Goal: Information Seeking & Learning: Learn about a topic

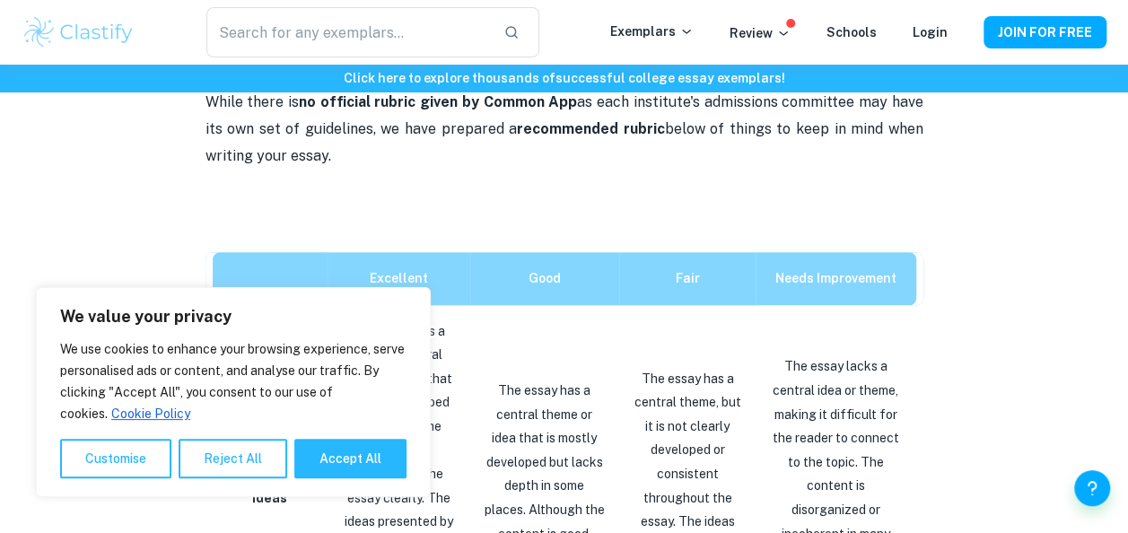
scroll to position [879, 0]
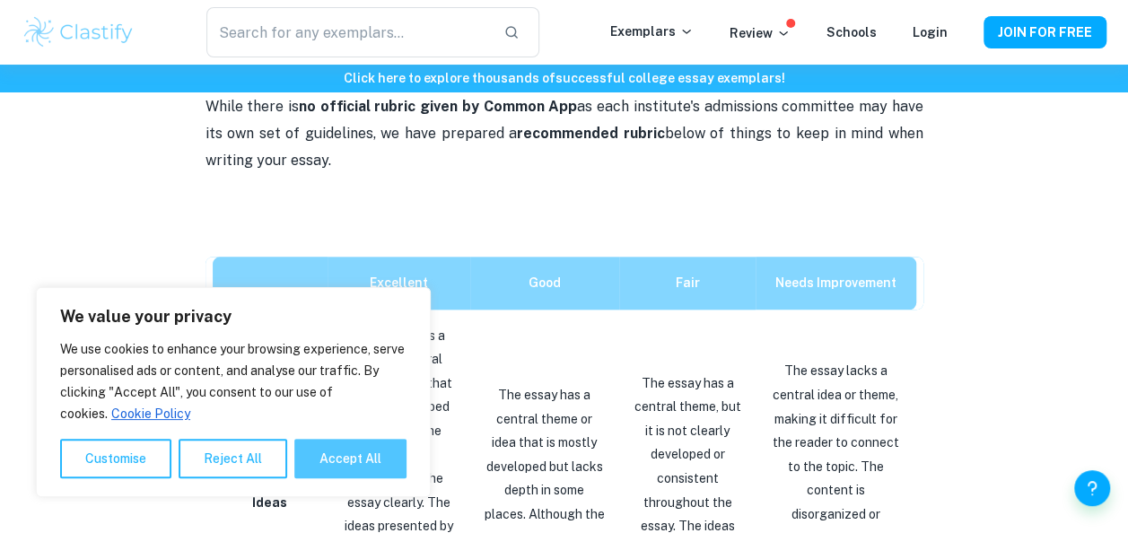
click at [312, 453] on button "Accept All" at bounding box center [350, 458] width 112 height 39
checkbox input "true"
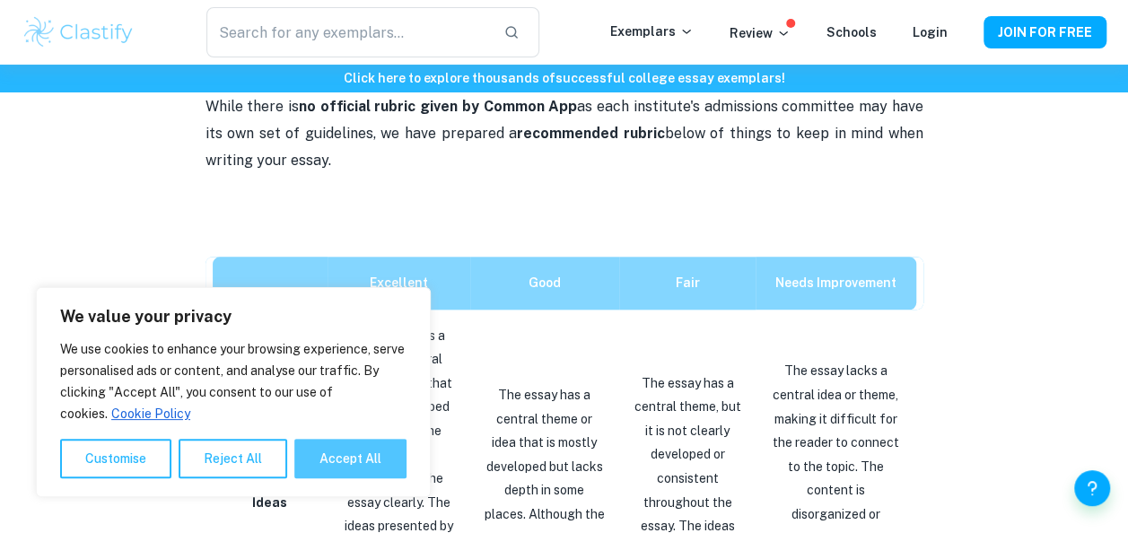
checkbox input "true"
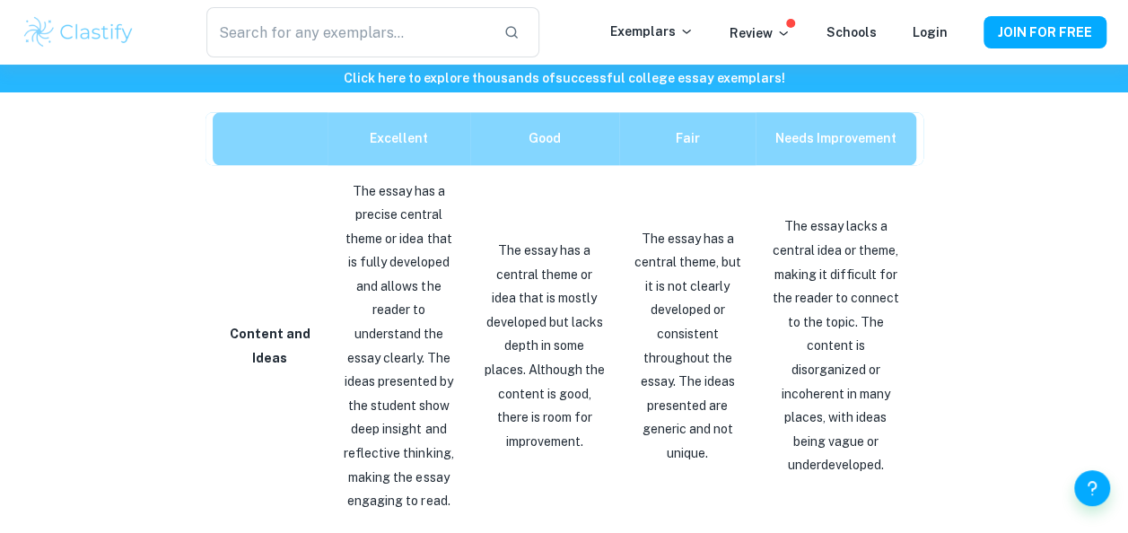
scroll to position [1024, 0]
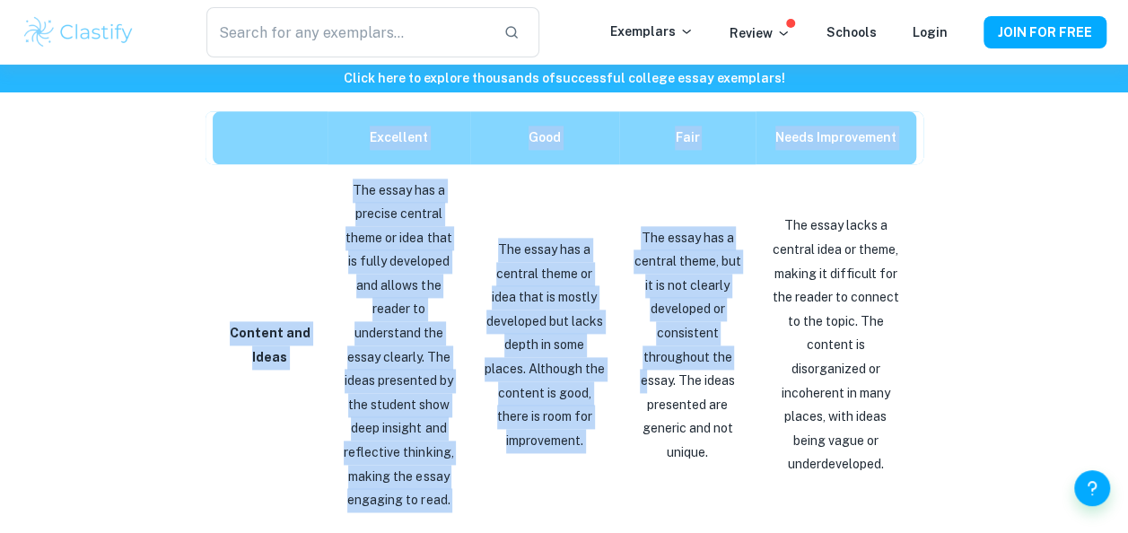
drag, startPoint x: 350, startPoint y: 138, endPoint x: 644, endPoint y: 375, distance: 377.9
click at [281, 312] on td "Content and Ideas" at bounding box center [267, 345] width 123 height 363
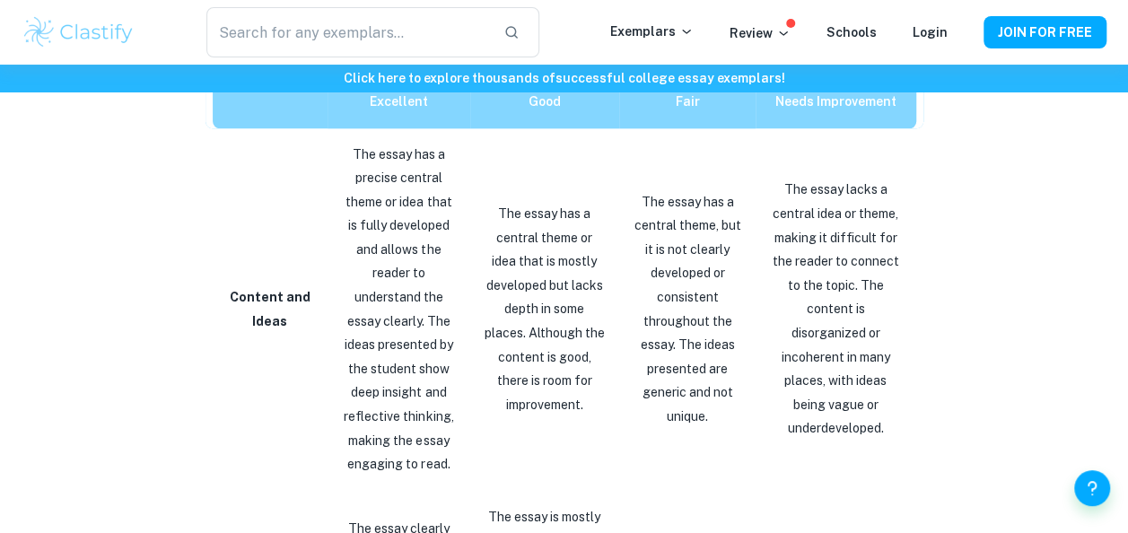
scroll to position [1064, 0]
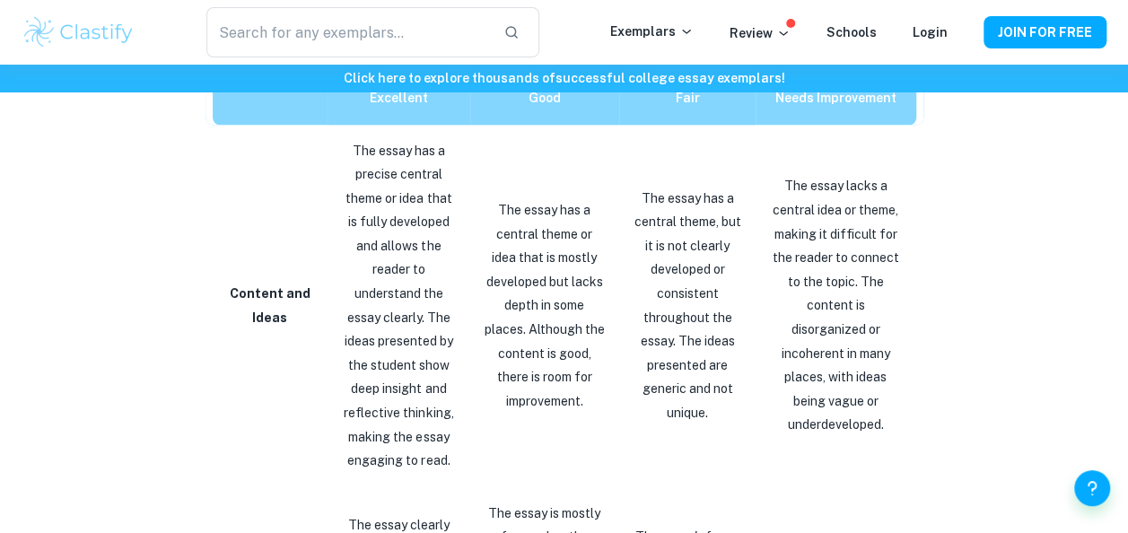
click at [342, 241] on p "The essay has a precise central theme or idea that is fully developed and allow…" at bounding box center [399, 306] width 114 height 334
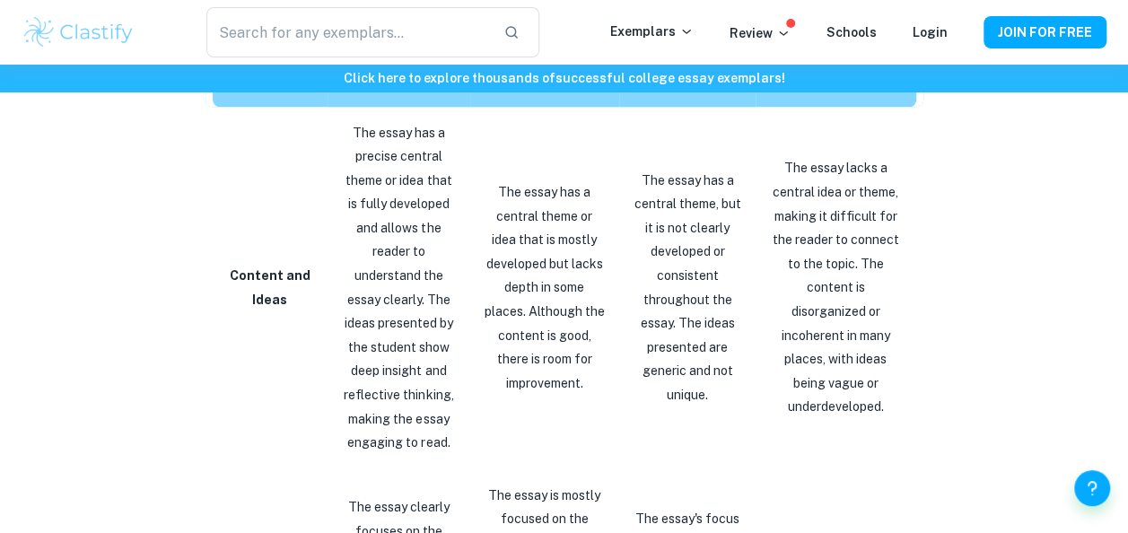
scroll to position [1083, 0]
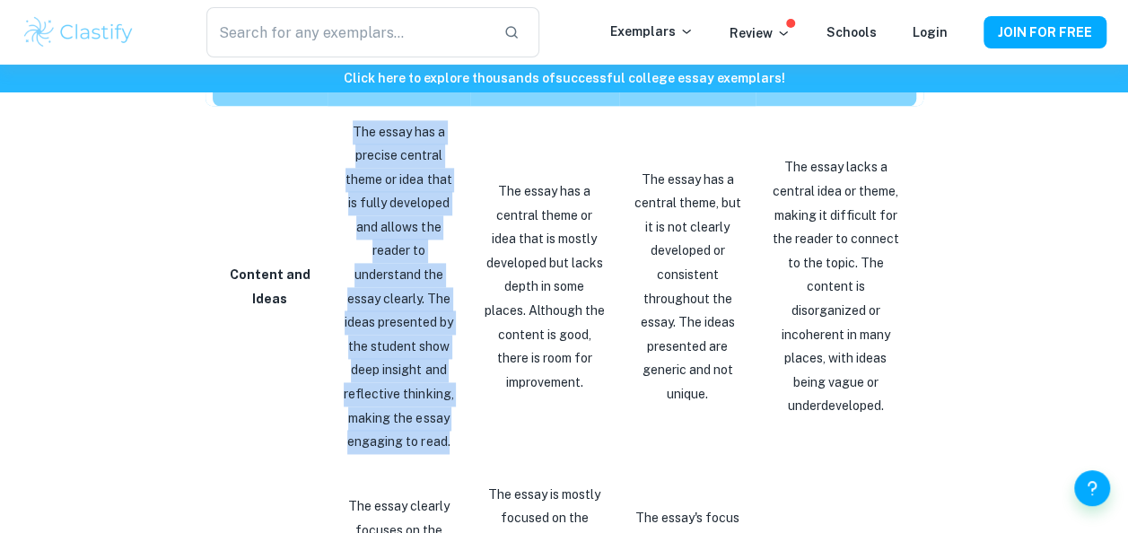
drag, startPoint x: 341, startPoint y: 127, endPoint x: 445, endPoint y: 440, distance: 329.3
click at [445, 440] on p "The essay has a precise central theme or idea that is fully developed and allow…" at bounding box center [399, 287] width 114 height 334
copy p "The essay has a precise central theme or idea that is fully developed and allow…"
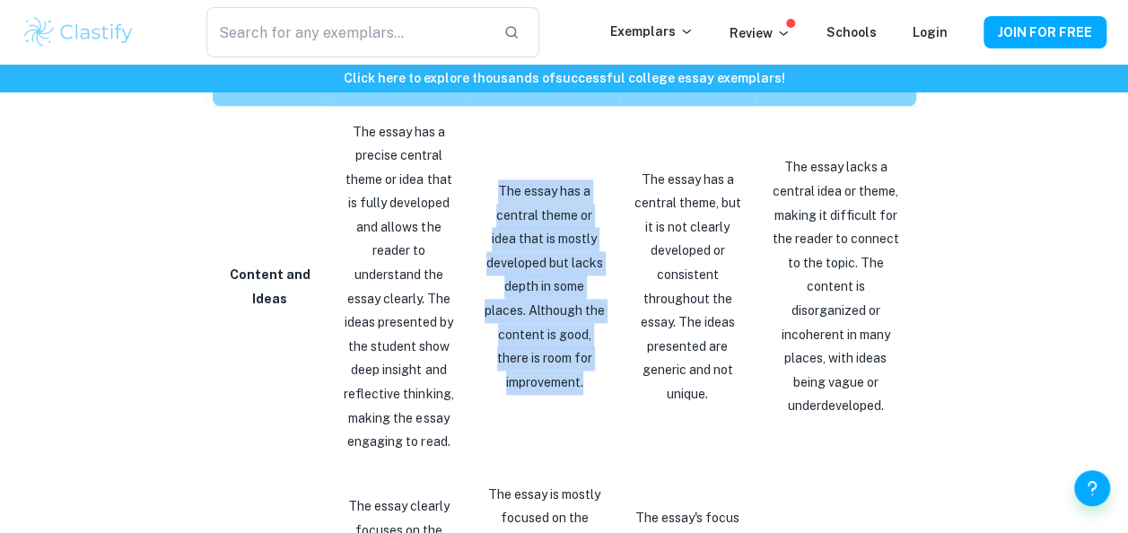
drag, startPoint x: 489, startPoint y: 192, endPoint x: 583, endPoint y: 381, distance: 211.1
click at [583, 381] on p "The essay has a central theme or idea that is mostly developed but lacks depth …" at bounding box center [545, 287] width 120 height 215
copy p "The essay has a central theme or idea that is mostly developed but lacks depth …"
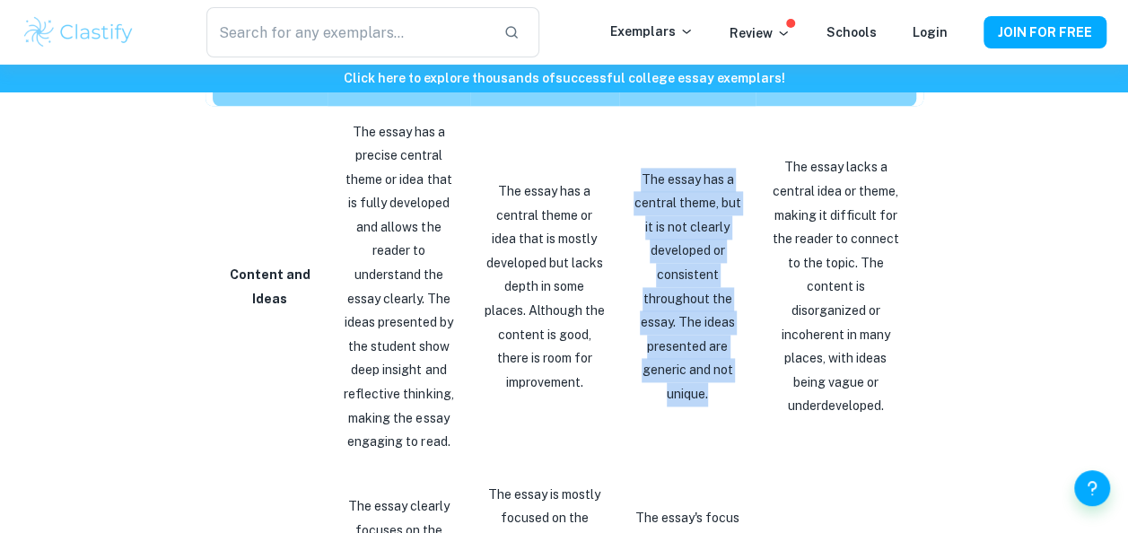
drag, startPoint x: 635, startPoint y: 174, endPoint x: 731, endPoint y: 409, distance: 254.0
click at [731, 409] on td "The essay has a central theme, but it is not clearly developed or consistent th…" at bounding box center [687, 287] width 136 height 363
copy p "The essay has a central theme, but it is not clearly developed or consistent th…"
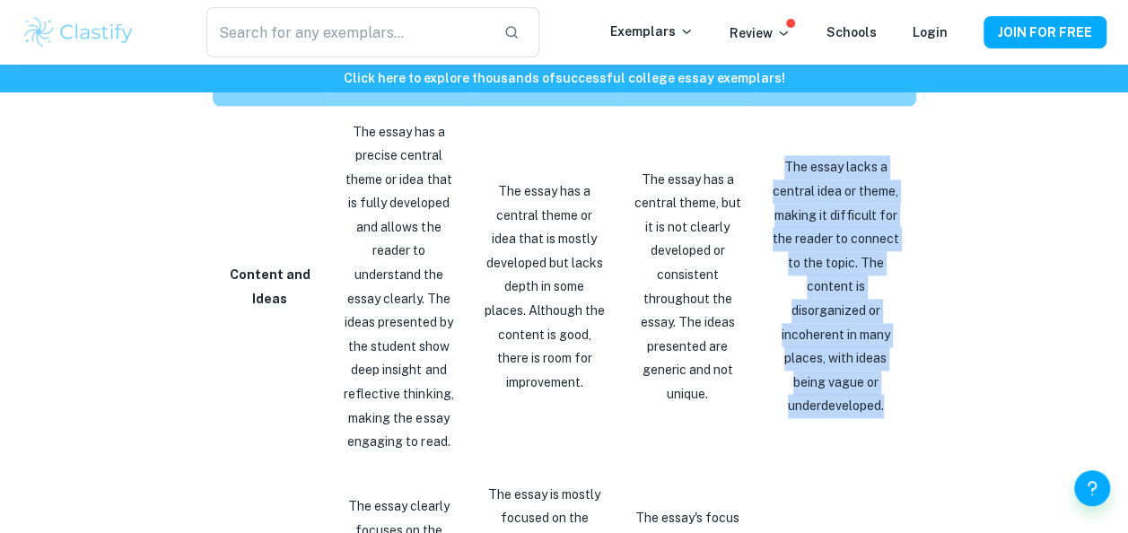
drag, startPoint x: 774, startPoint y: 153, endPoint x: 893, endPoint y: 406, distance: 279.1
click at [893, 406] on td "The essay lacks a central idea or theme, making it difficult for the reader to …" at bounding box center [840, 287] width 168 height 363
copy p "The essay lacks a central idea or theme, making it difficult for the reader to …"
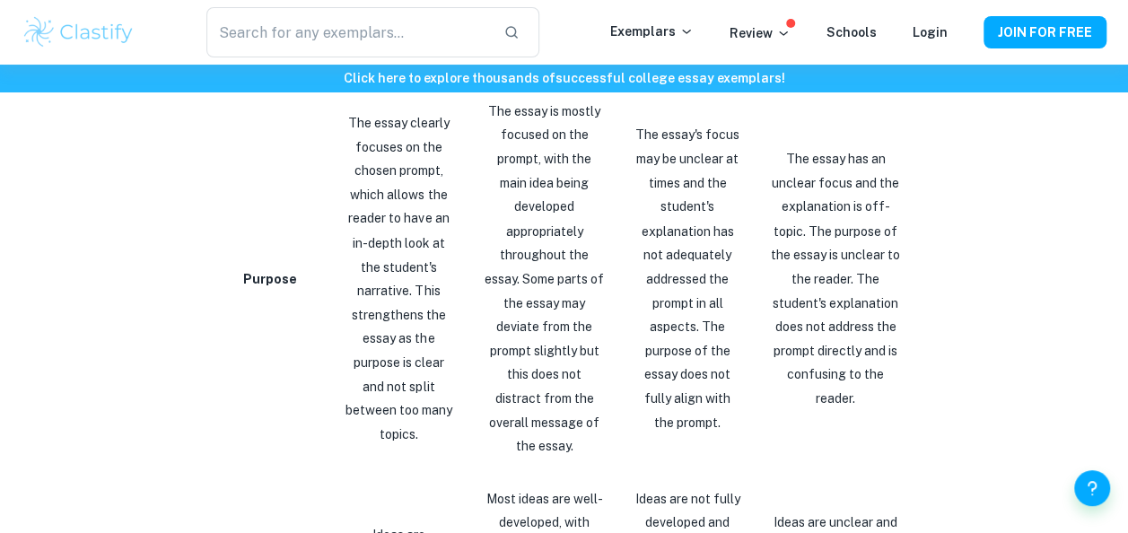
scroll to position [1465, 0]
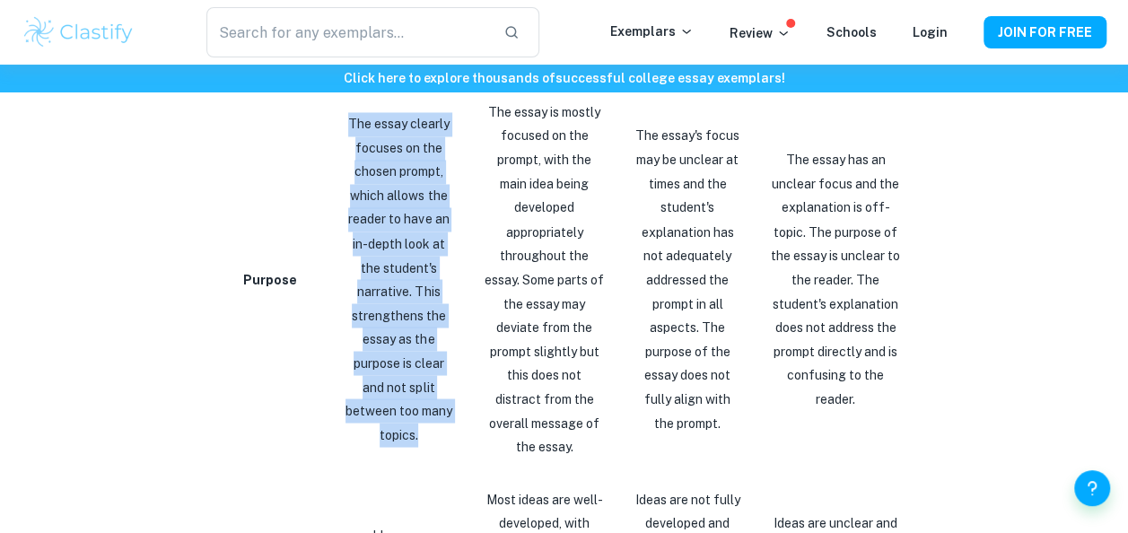
drag, startPoint x: 337, startPoint y: 134, endPoint x: 414, endPoint y: 425, distance: 301.5
click at [414, 425] on p "The essay clearly focuses on the chosen prompt, which allows the reader to have…" at bounding box center [399, 279] width 114 height 334
copy p "The essay clearly focuses on the chosen prompt, which allows the reader to have…"
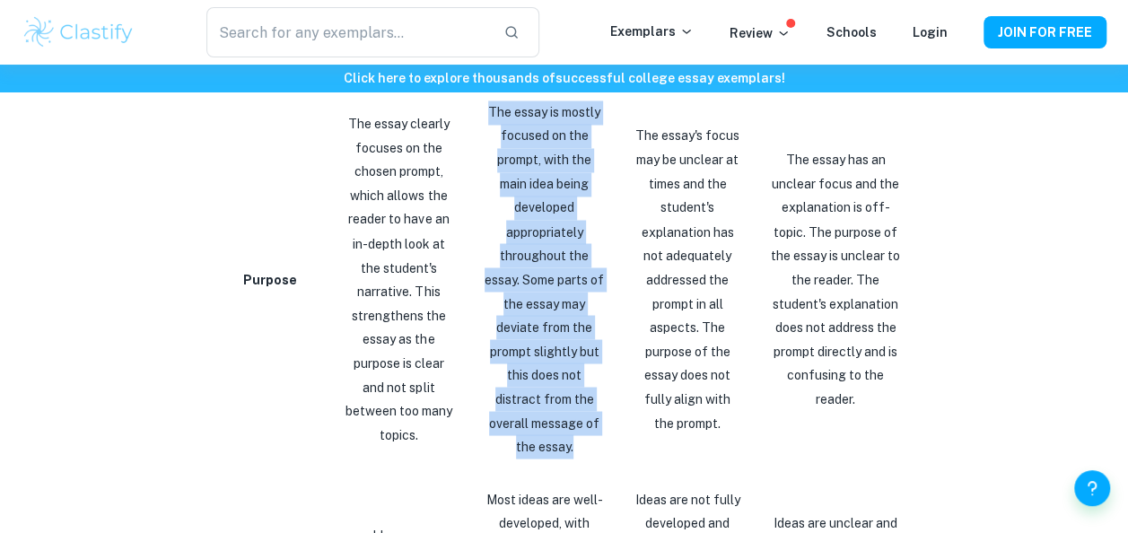
drag, startPoint x: 480, startPoint y: 99, endPoint x: 570, endPoint y: 440, distance: 352.7
click at [570, 440] on p "The essay is mostly focused on the prompt, with the main idea being developed a…" at bounding box center [545, 280] width 120 height 358
copy p "The essay is mostly focused on the prompt, with the main idea being developed a…"
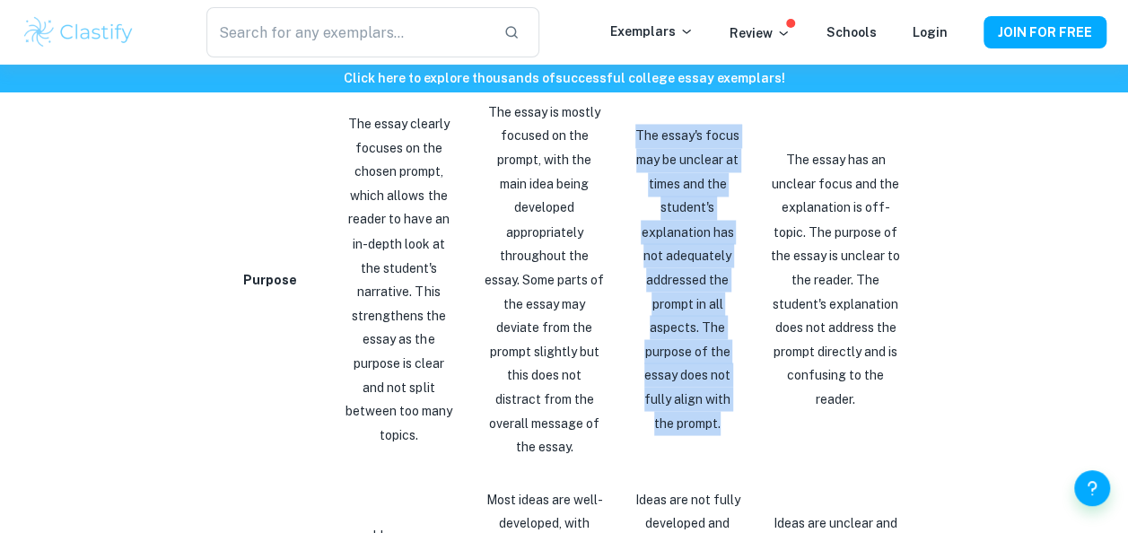
drag, startPoint x: 619, startPoint y: 127, endPoint x: 705, endPoint y: 417, distance: 302.2
click at [705, 417] on td "The essay's focus may be unclear at times and the student's explanation has not…" at bounding box center [687, 279] width 136 height 387
copy p "The essay's focus may be unclear at times and the student's explanation has not…"
drag, startPoint x: 783, startPoint y: 149, endPoint x: 856, endPoint y: 408, distance: 268.8
click at [856, 408] on p "The essay has an unclear focus and the explanation is off-topic. The purpose of…" at bounding box center [836, 279] width 132 height 263
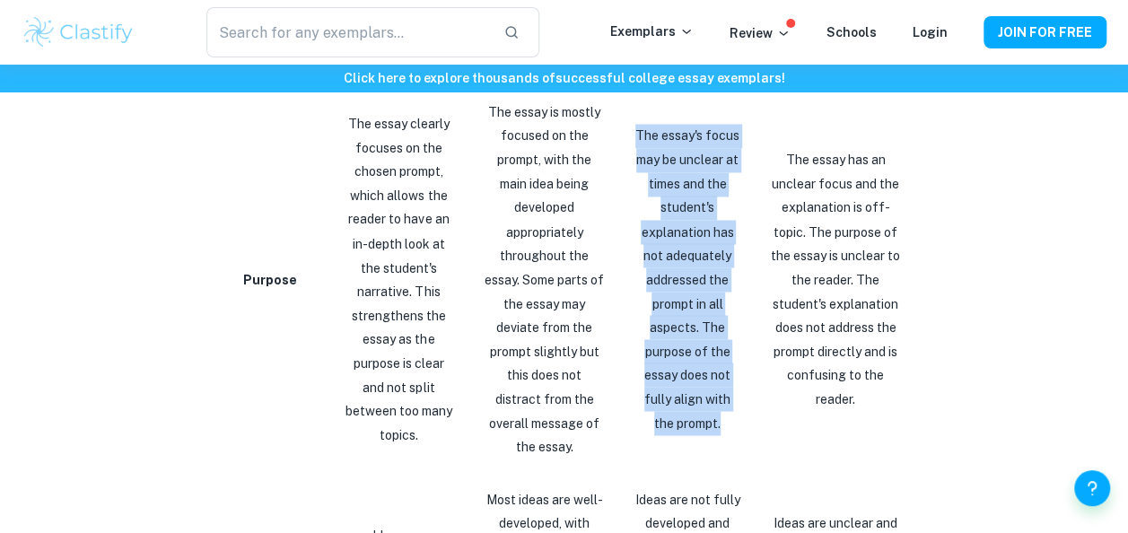
copy p "The essay has an unclear focus and the explanation is off-topic. The purpose of…"
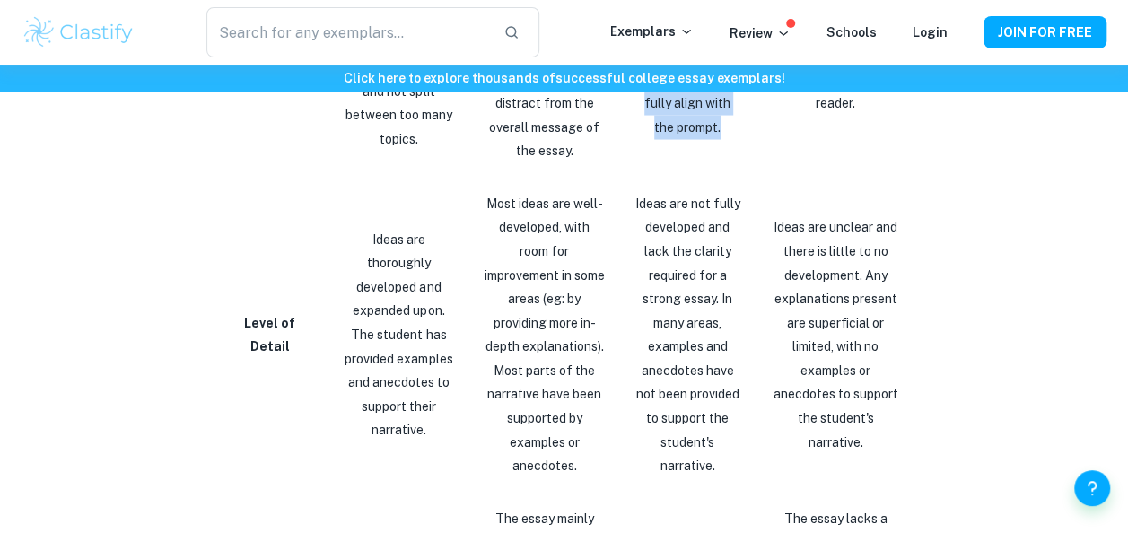
scroll to position [1768, 0]
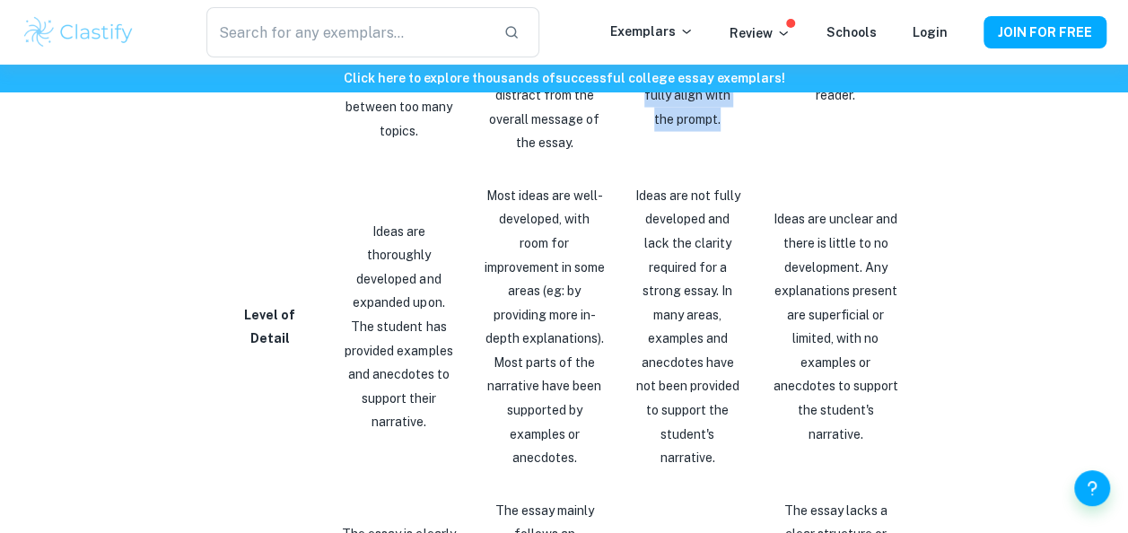
drag, startPoint x: 354, startPoint y: 224, endPoint x: 421, endPoint y: 440, distance: 226.6
click at [421, 440] on td "Ideas are thoroughly developed and expanded upon. The student has provided exam…" at bounding box center [399, 327] width 143 height 315
copy p "Ideas are thoroughly developed and expanded upon. The student has provided exam…"
drag, startPoint x: 483, startPoint y: 192, endPoint x: 574, endPoint y: 467, distance: 289.2
click at [574, 467] on p "Most ideas are well-developed, with room for improvement in some areas (eg: by …" at bounding box center [545, 327] width 120 height 286
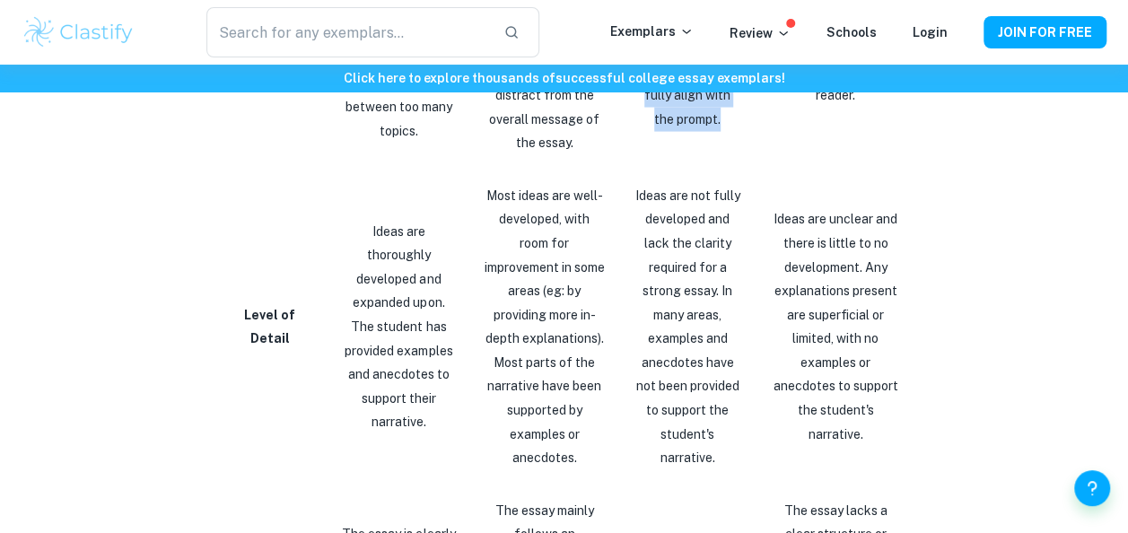
copy p "Most ideas are well-developed, with room for improvement in some areas (eg: by …"
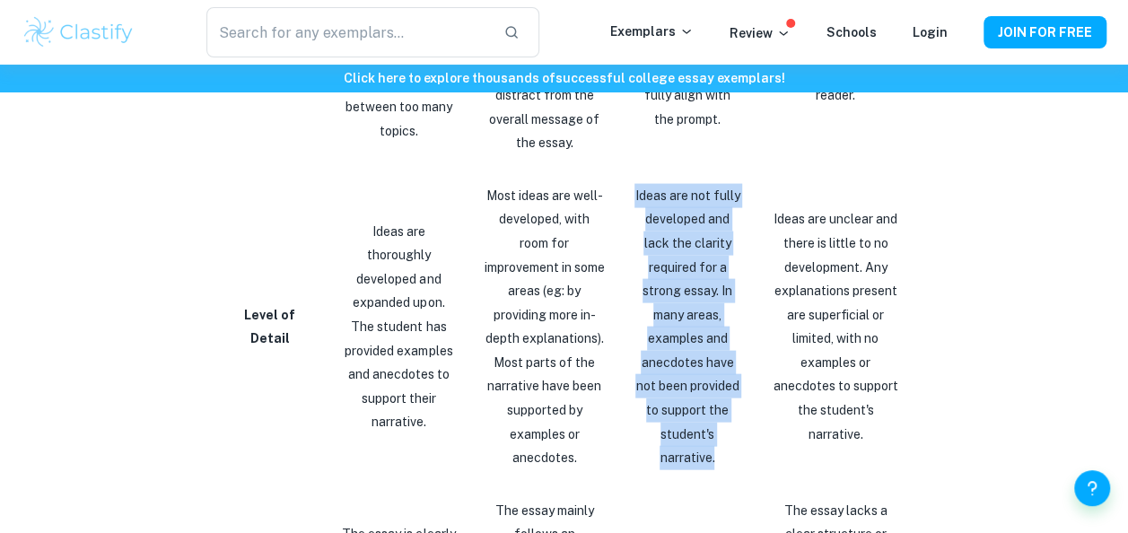
drag, startPoint x: 621, startPoint y: 197, endPoint x: 720, endPoint y: 469, distance: 289.3
click at [720, 469] on td "Ideas are not fully developed and lack the clarity required for a strong essay.…" at bounding box center [687, 327] width 136 height 315
drag, startPoint x: 768, startPoint y: 232, endPoint x: 890, endPoint y: 429, distance: 231.7
click at [890, 429] on p "Ideas are unclear and there is little to no development. Any explanations prese…" at bounding box center [836, 326] width 132 height 239
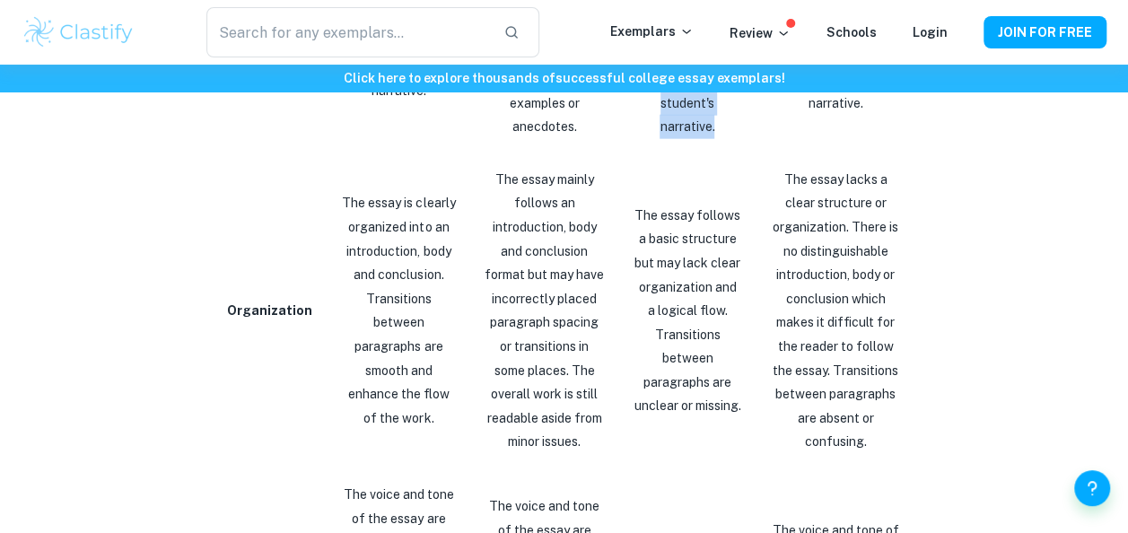
scroll to position [2100, 0]
drag, startPoint x: 330, startPoint y: 193, endPoint x: 454, endPoint y: 438, distance: 274.6
click at [454, 438] on td "The essay is clearly organized into an introduction, body and conclusion. Trans…" at bounding box center [399, 310] width 143 height 315
drag, startPoint x: 483, startPoint y: 171, endPoint x: 577, endPoint y: 448, distance: 292.9
click at [577, 448] on p "The essay mainly follows an introduction, body and conclusion format but may ha…" at bounding box center [545, 310] width 120 height 286
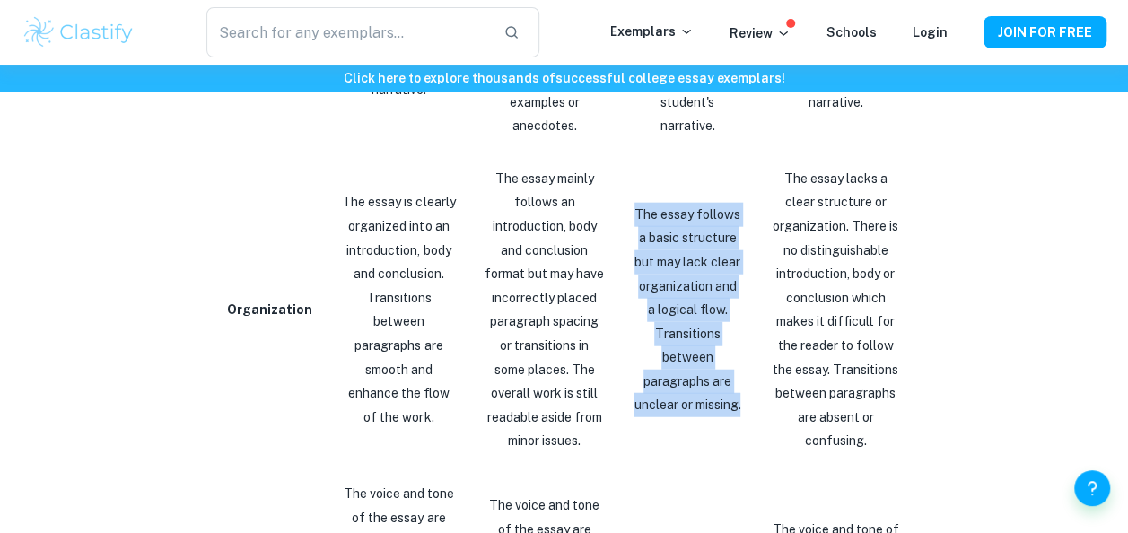
drag, startPoint x: 629, startPoint y: 206, endPoint x: 737, endPoint y: 413, distance: 232.9
click at [737, 413] on p "The essay follows a basic structure but may lack clear organization and a logic…" at bounding box center [688, 310] width 108 height 215
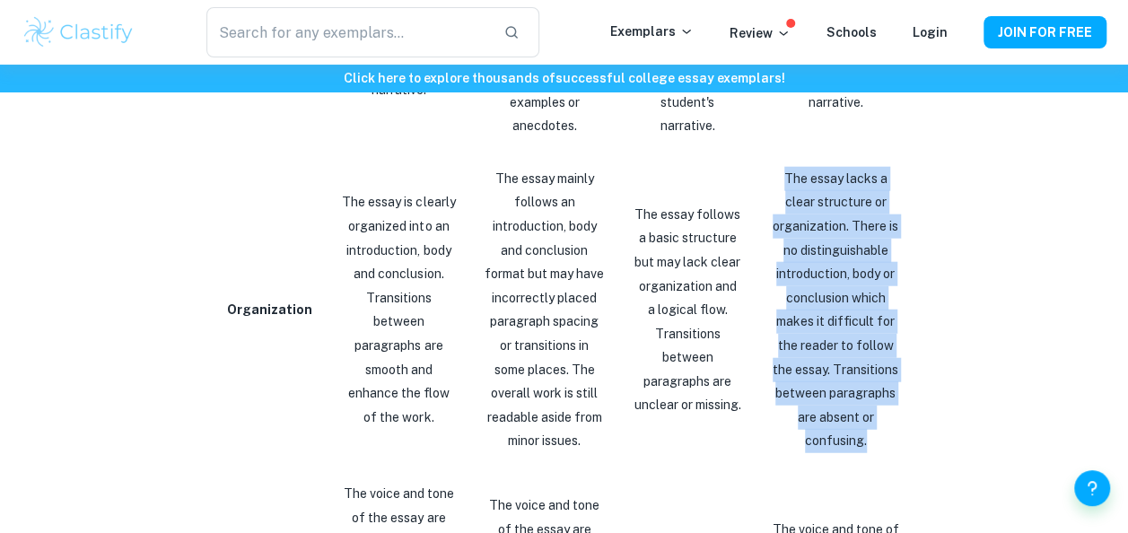
drag, startPoint x: 761, startPoint y: 172, endPoint x: 913, endPoint y: 436, distance: 304.4
click at [913, 436] on td "The essay lacks a clear structure or organization. There is no distinguishable …" at bounding box center [840, 310] width 168 height 315
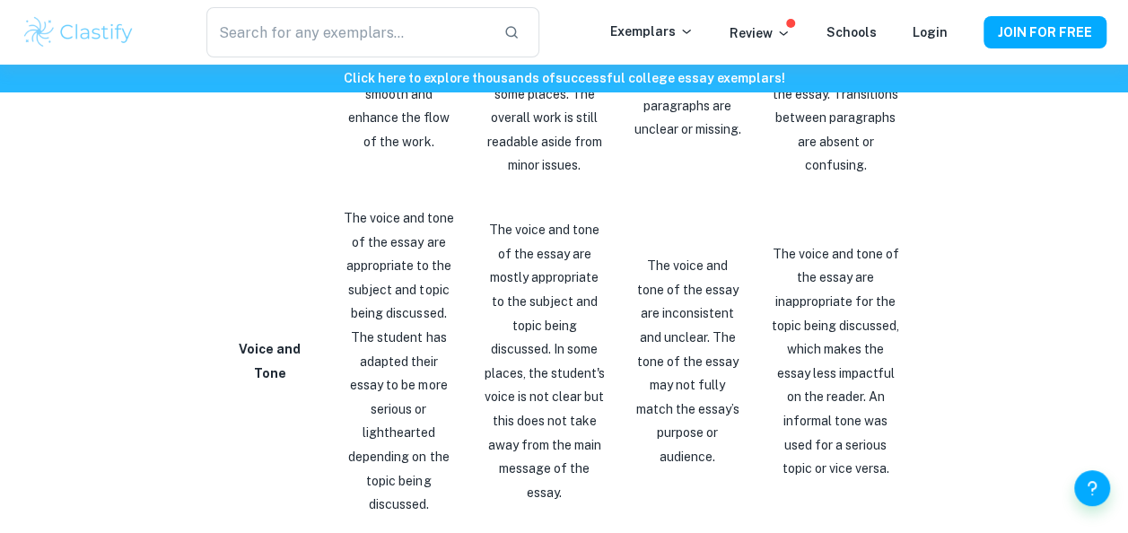
scroll to position [2378, 0]
drag, startPoint x: 332, startPoint y: 209, endPoint x: 429, endPoint y: 479, distance: 287.0
click at [429, 479] on td "The voice and tone of the essay are appropriate to the subject and topic being …" at bounding box center [399, 359] width 143 height 339
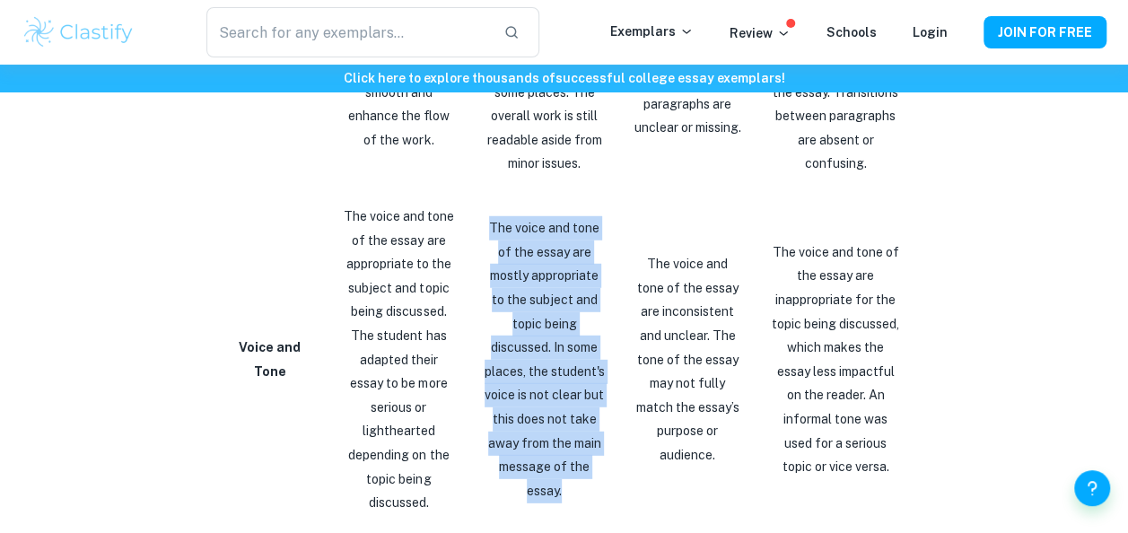
drag, startPoint x: 482, startPoint y: 219, endPoint x: 562, endPoint y: 469, distance: 262.9
click at [562, 469] on p "The voice and tone of the essay are mostly appropriate to the subject and topic…" at bounding box center [545, 359] width 120 height 286
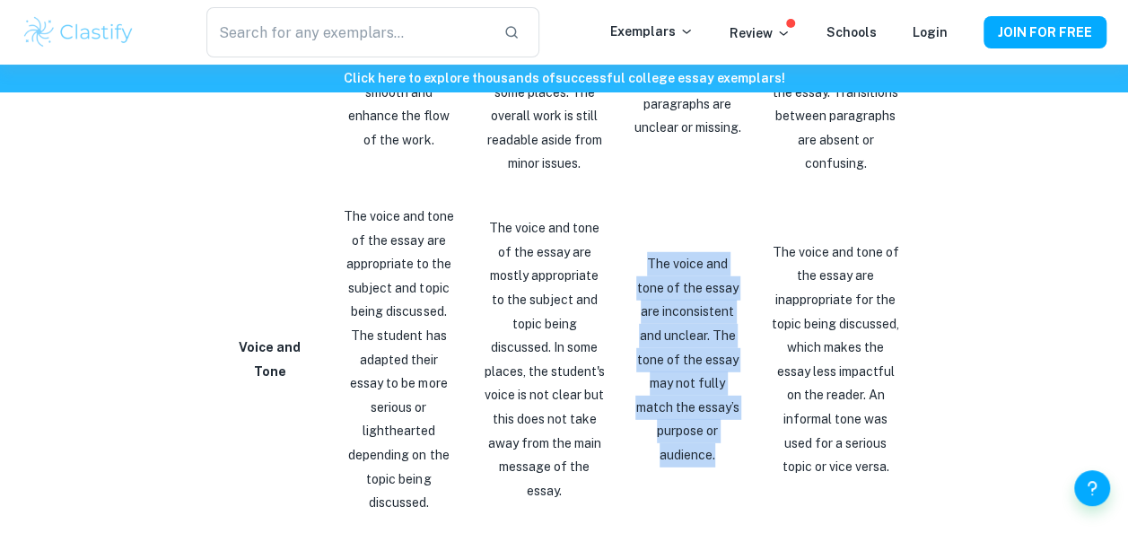
drag, startPoint x: 626, startPoint y: 250, endPoint x: 716, endPoint y: 440, distance: 210.8
click at [716, 440] on td "The voice and tone of the essay are inconsistent and unclear. The tone of the e…" at bounding box center [687, 359] width 136 height 339
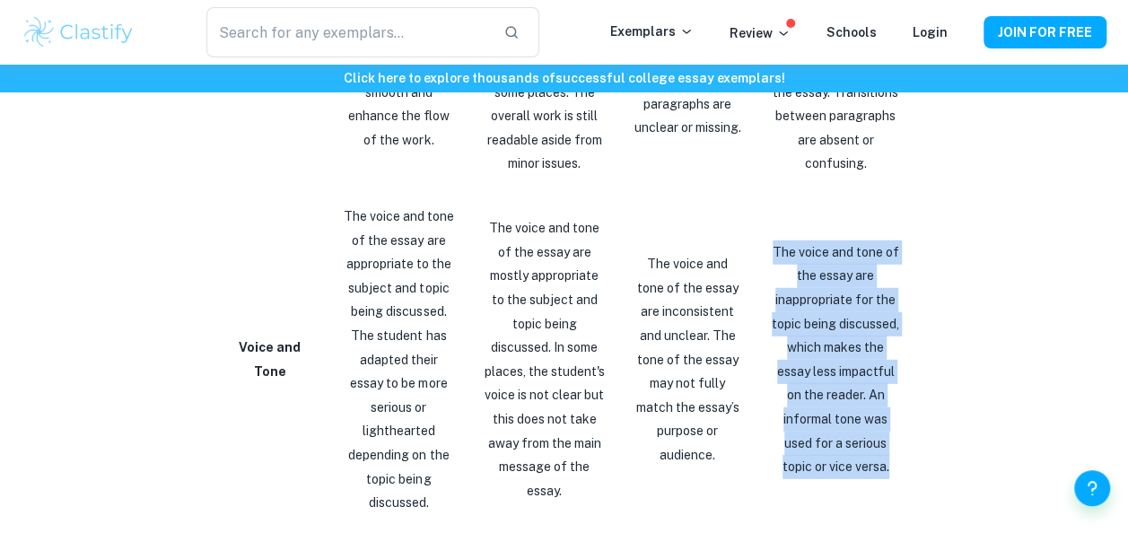
drag, startPoint x: 776, startPoint y: 235, endPoint x: 874, endPoint y: 452, distance: 238.6
click at [874, 452] on p "The voice and tone of the essay are inappropriate for the topic being discussed…" at bounding box center [836, 360] width 132 height 239
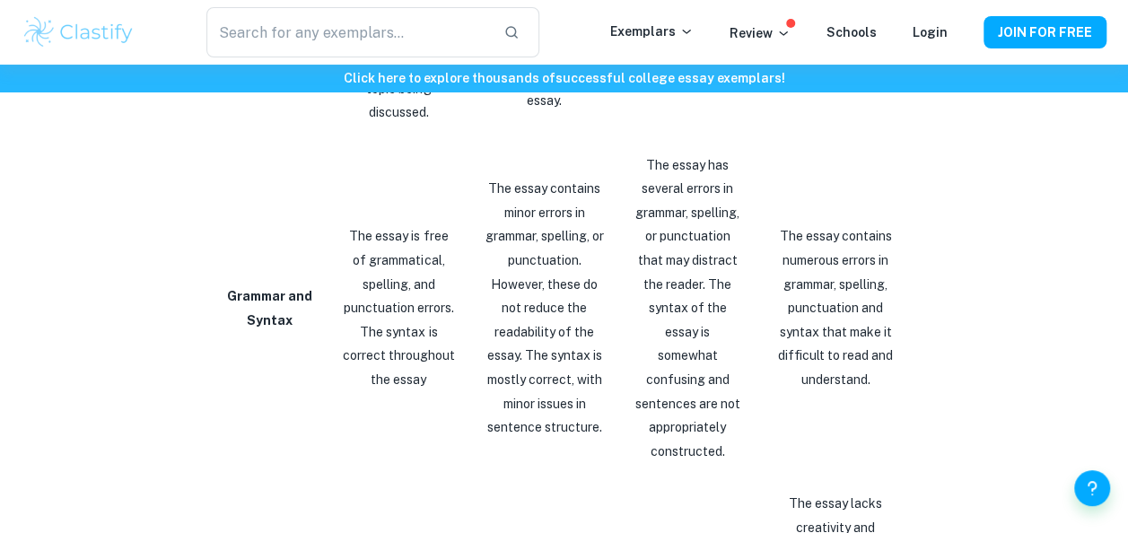
scroll to position [2771, 0]
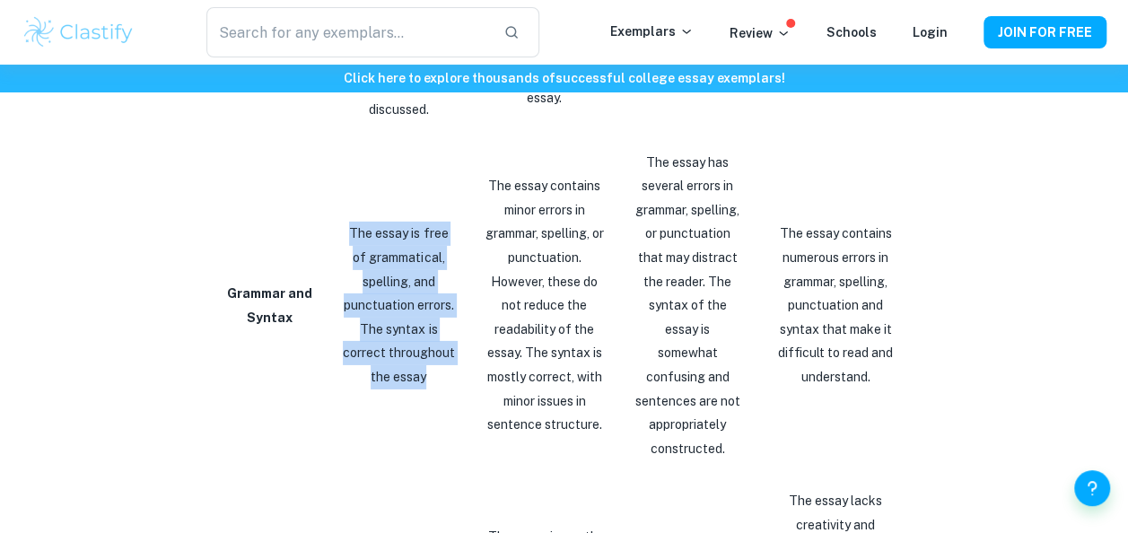
drag, startPoint x: 337, startPoint y: 193, endPoint x: 424, endPoint y: 359, distance: 187.5
click at [424, 359] on td "The essay is free of grammatical, spelling, and punctuation errors. The syntax …" at bounding box center [399, 305] width 143 height 339
drag, startPoint x: 481, startPoint y: 143, endPoint x: 603, endPoint y: 395, distance: 280.2
click at [603, 395] on td "The essay contains minor errors in grammar, spelling, or punctuation. However, …" at bounding box center [544, 305] width 149 height 339
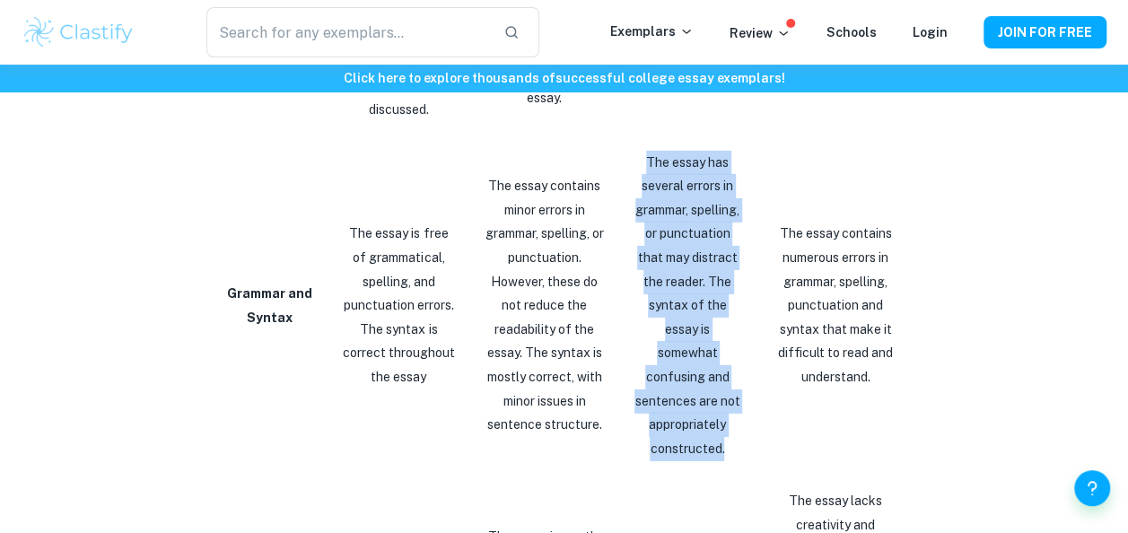
drag, startPoint x: 644, startPoint y: 129, endPoint x: 720, endPoint y: 404, distance: 284.8
click at [720, 404] on p "The essay has several errors in grammar, spelling, or punctuation that may dist…" at bounding box center [688, 306] width 108 height 311
drag, startPoint x: 759, startPoint y: 199, endPoint x: 890, endPoint y: 346, distance: 196.5
click at [890, 346] on td "The essay contains numerous errors in grammar, spelling, punctuation and syntax…" at bounding box center [840, 305] width 168 height 339
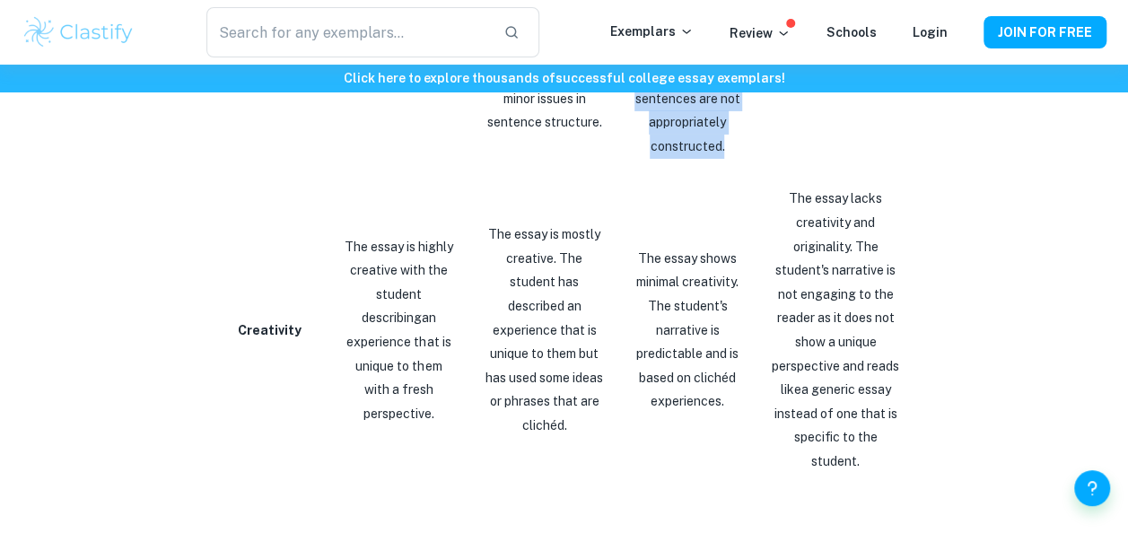
scroll to position [3080, 0]
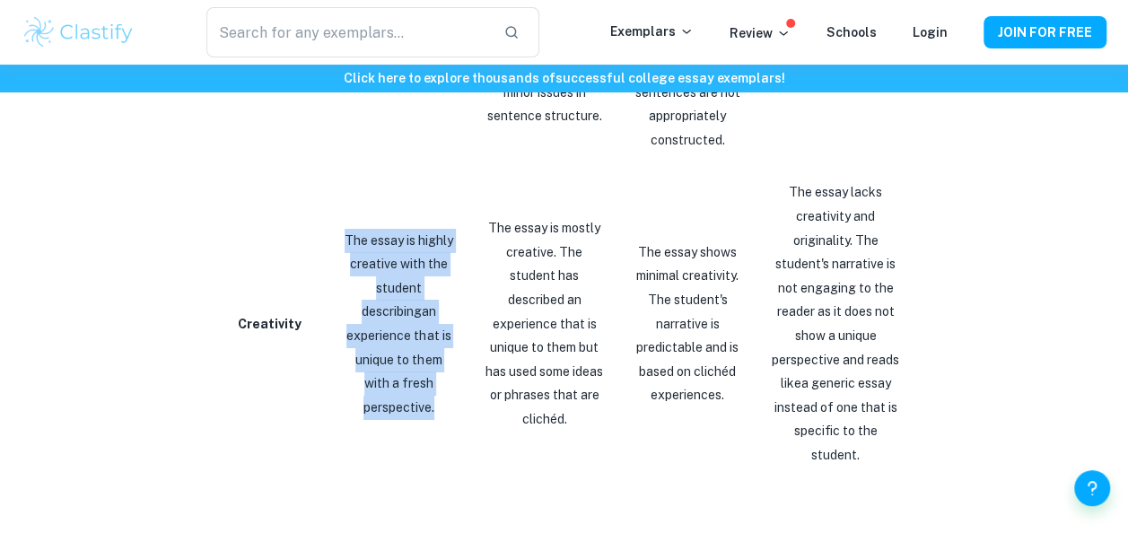
drag, startPoint x: 335, startPoint y: 195, endPoint x: 438, endPoint y: 390, distance: 220.4
click at [438, 390] on td "The essay is highly creative with the student describing an experience that is …" at bounding box center [399, 323] width 143 height 315
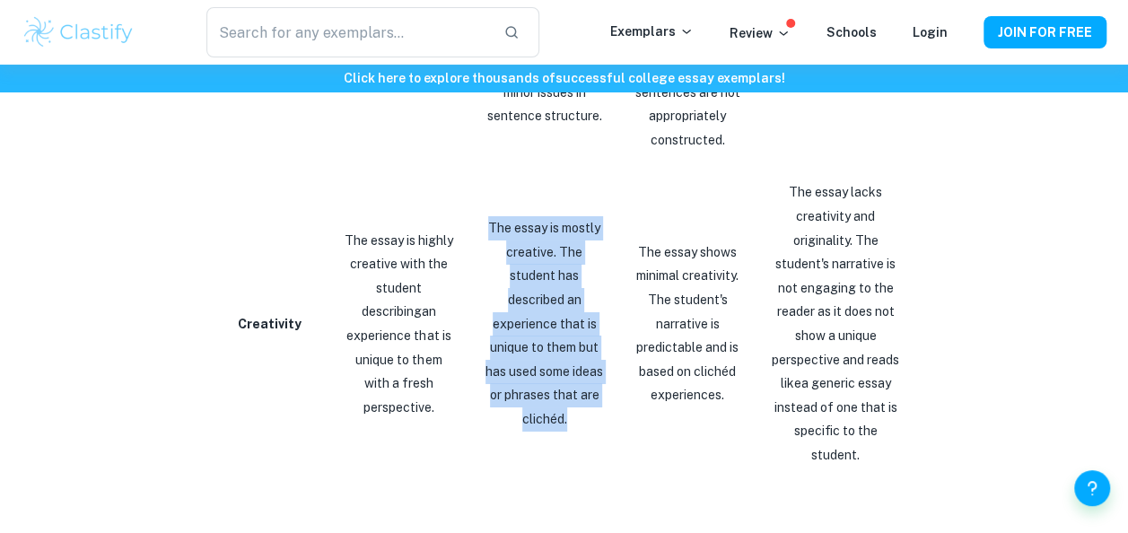
drag, startPoint x: 484, startPoint y: 164, endPoint x: 564, endPoint y: 355, distance: 207.2
click at [564, 355] on p "The essay is mostly creative. The student has described an experience that is u…" at bounding box center [545, 323] width 120 height 215
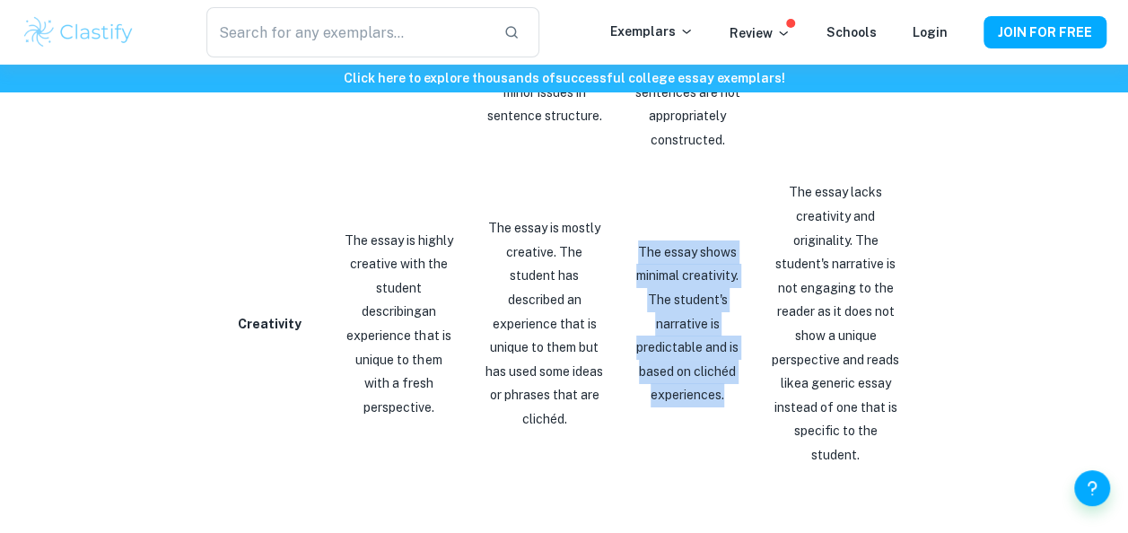
drag, startPoint x: 628, startPoint y: 190, endPoint x: 718, endPoint y: 332, distance: 167.8
click at [718, 332] on p "The essay shows minimal creativity. The student's narrative is predictable and …" at bounding box center [688, 324] width 108 height 167
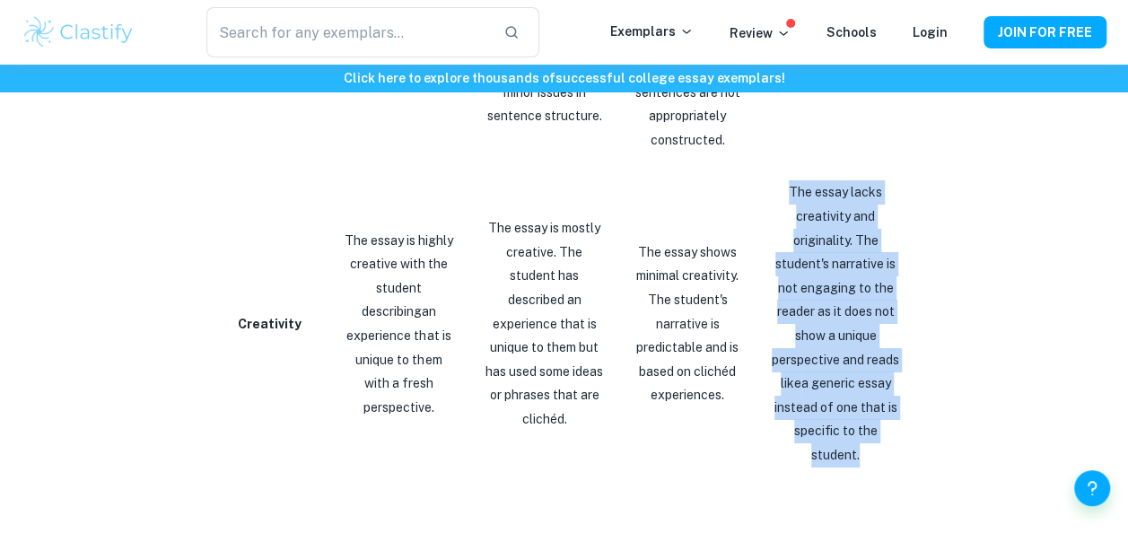
drag, startPoint x: 788, startPoint y: 145, endPoint x: 902, endPoint y: 375, distance: 257.3
click at [902, 375] on td "The essay lacks creativity and originality. The student's narrative is not enga…" at bounding box center [840, 323] width 168 height 315
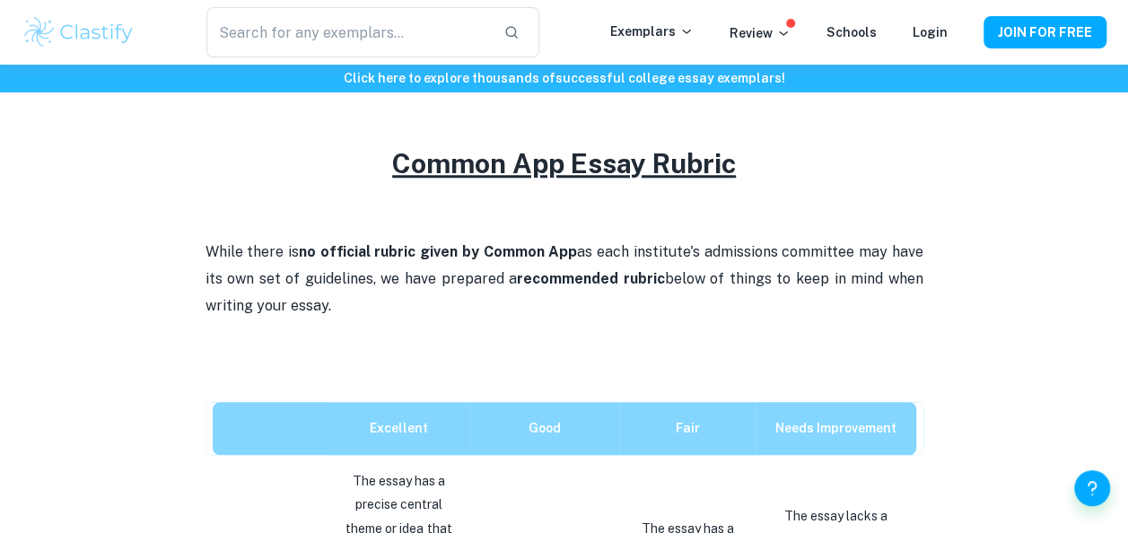
scroll to position [0, 0]
